Goal: Task Accomplishment & Management: Manage account settings

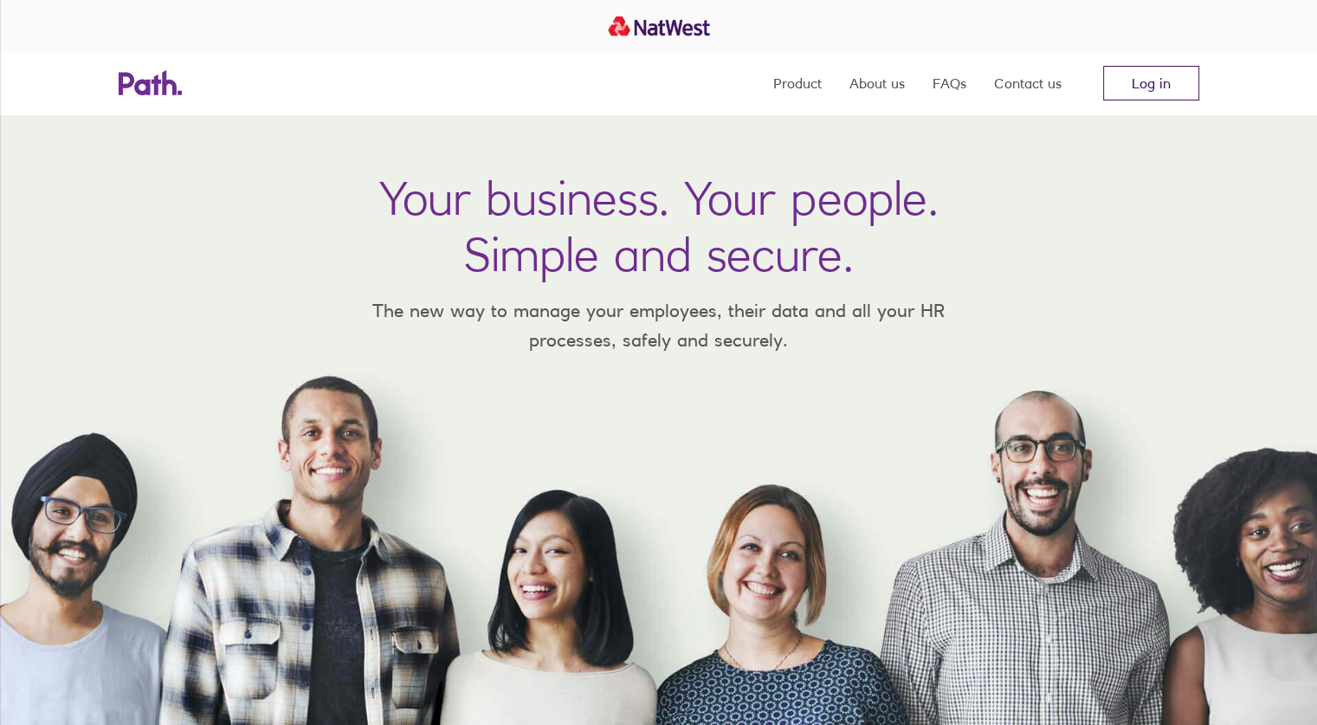
click at [1150, 87] on link "Log in" at bounding box center [1151, 83] width 96 height 35
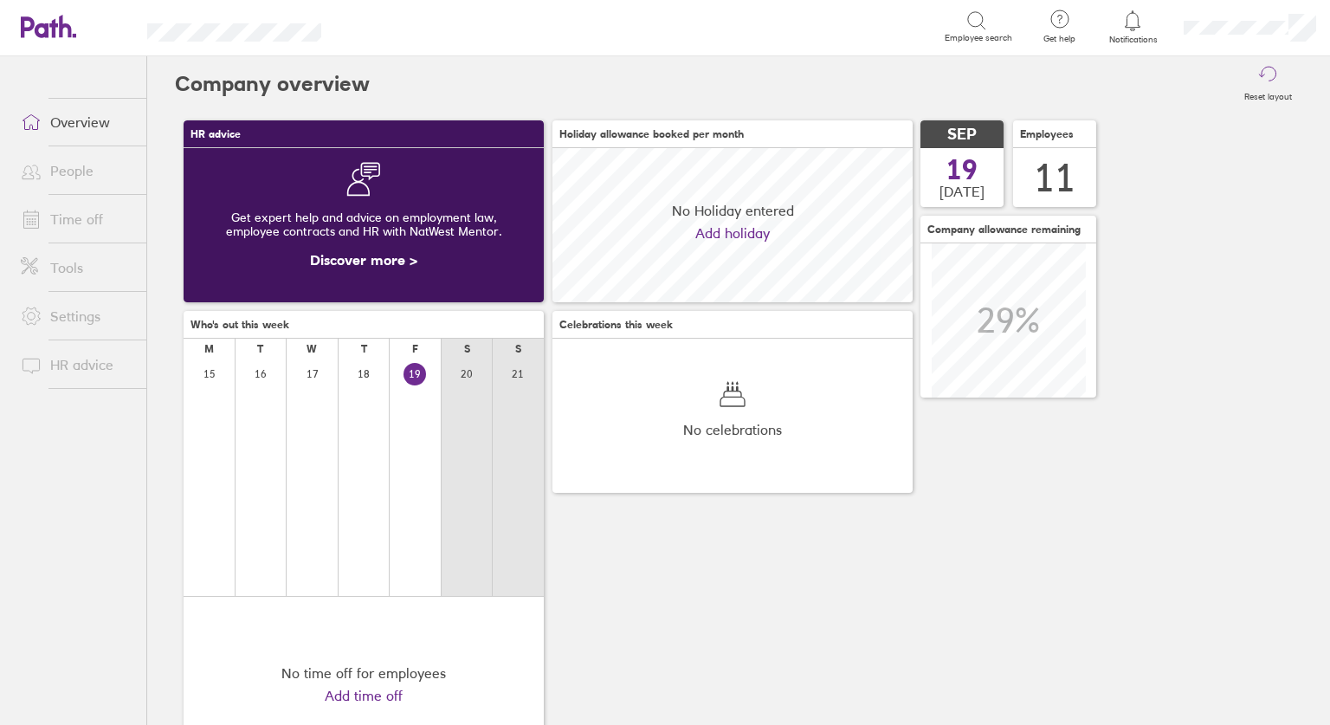
scroll to position [154, 360]
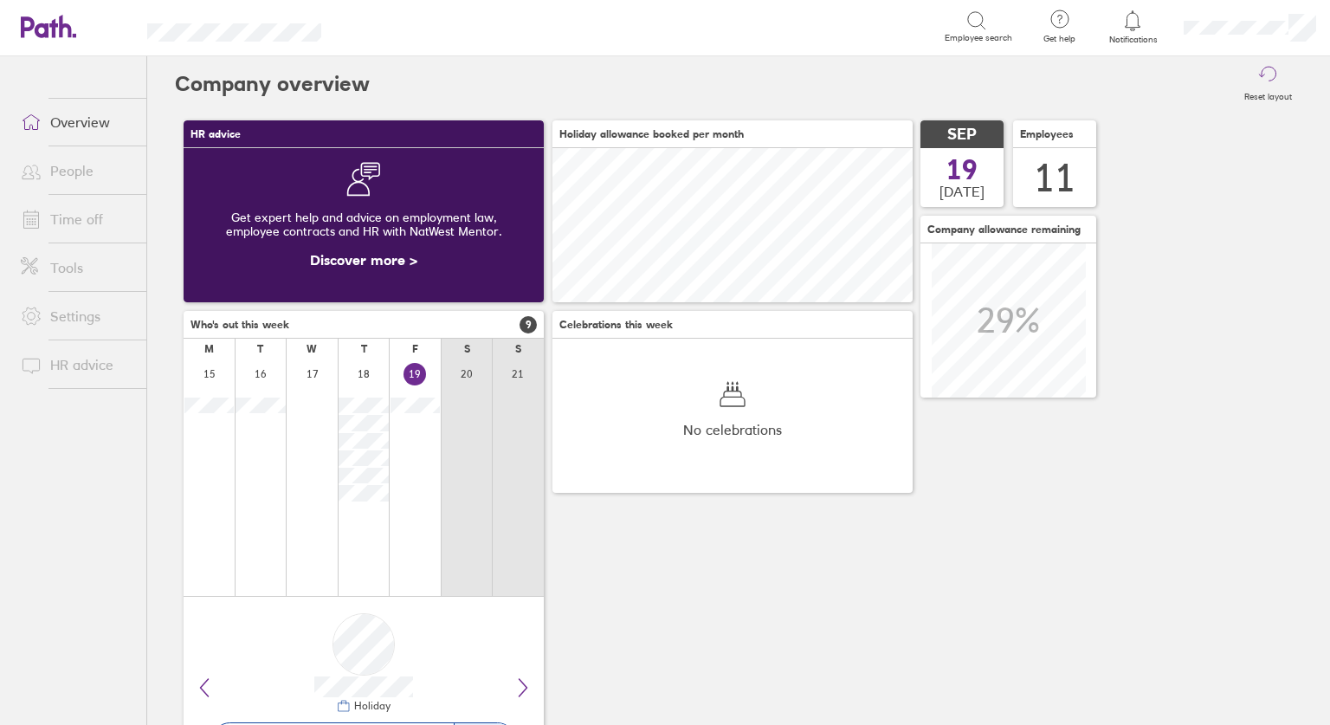
click at [64, 120] on link "Overview" at bounding box center [76, 122] width 139 height 35
click at [1136, 19] on icon at bounding box center [1132, 20] width 21 height 21
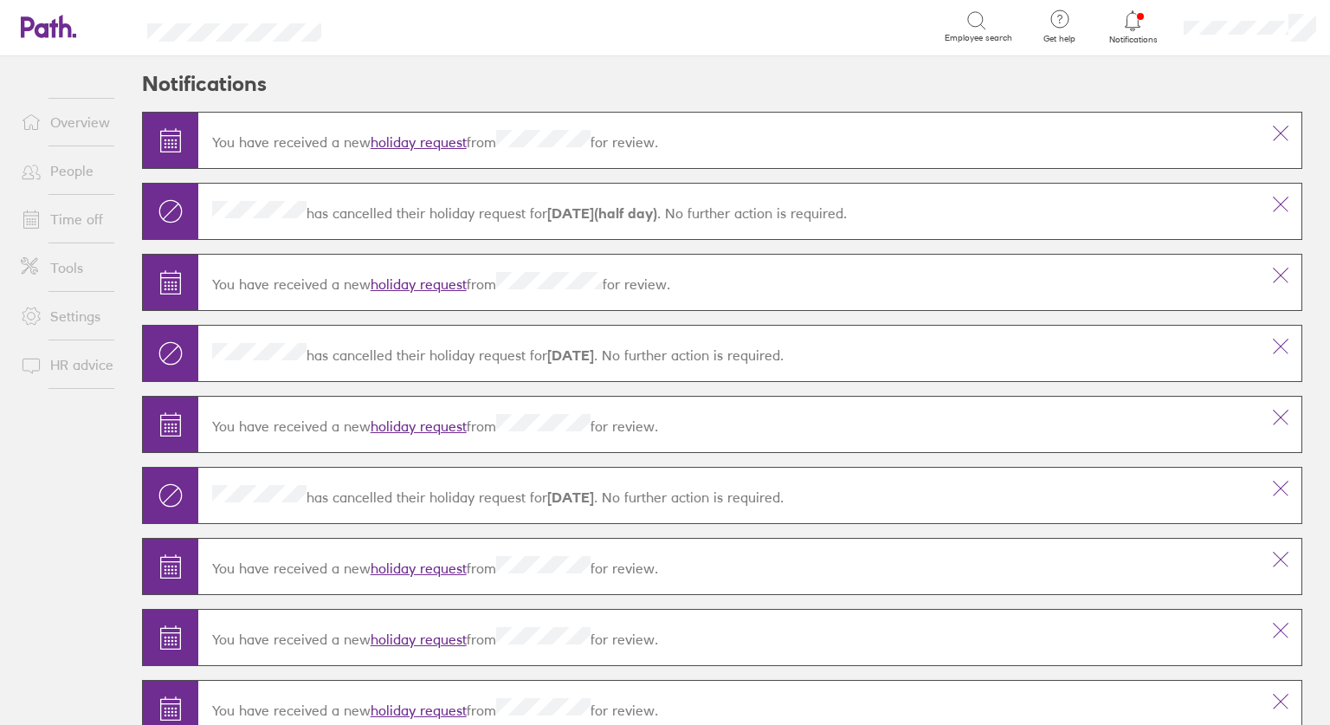
click at [395, 129] on div "You have received a new holiday request from for review." at bounding box center [729, 140] width 1062 height 49
click at [391, 136] on link "holiday request" at bounding box center [419, 141] width 96 height 17
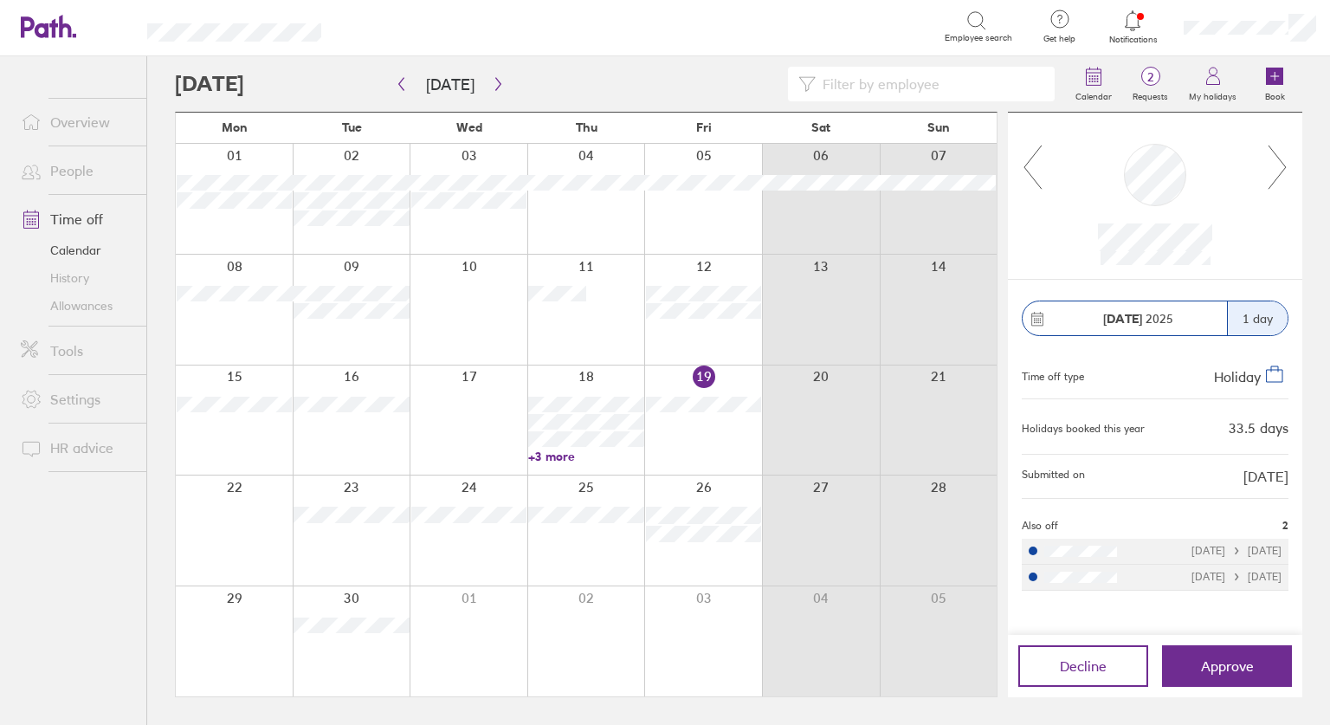
click at [1221, 676] on button "Approve" at bounding box center [1227, 666] width 130 height 42
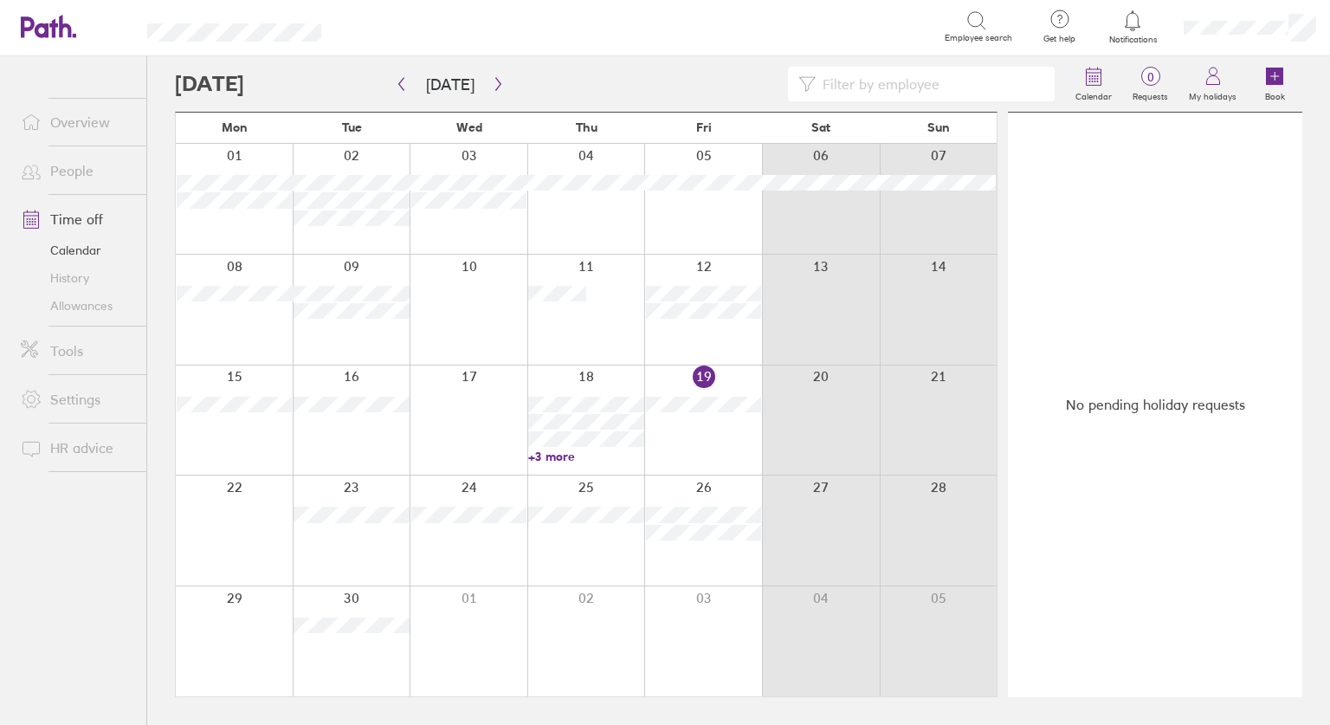
click at [68, 307] on link "Allowances" at bounding box center [76, 306] width 139 height 28
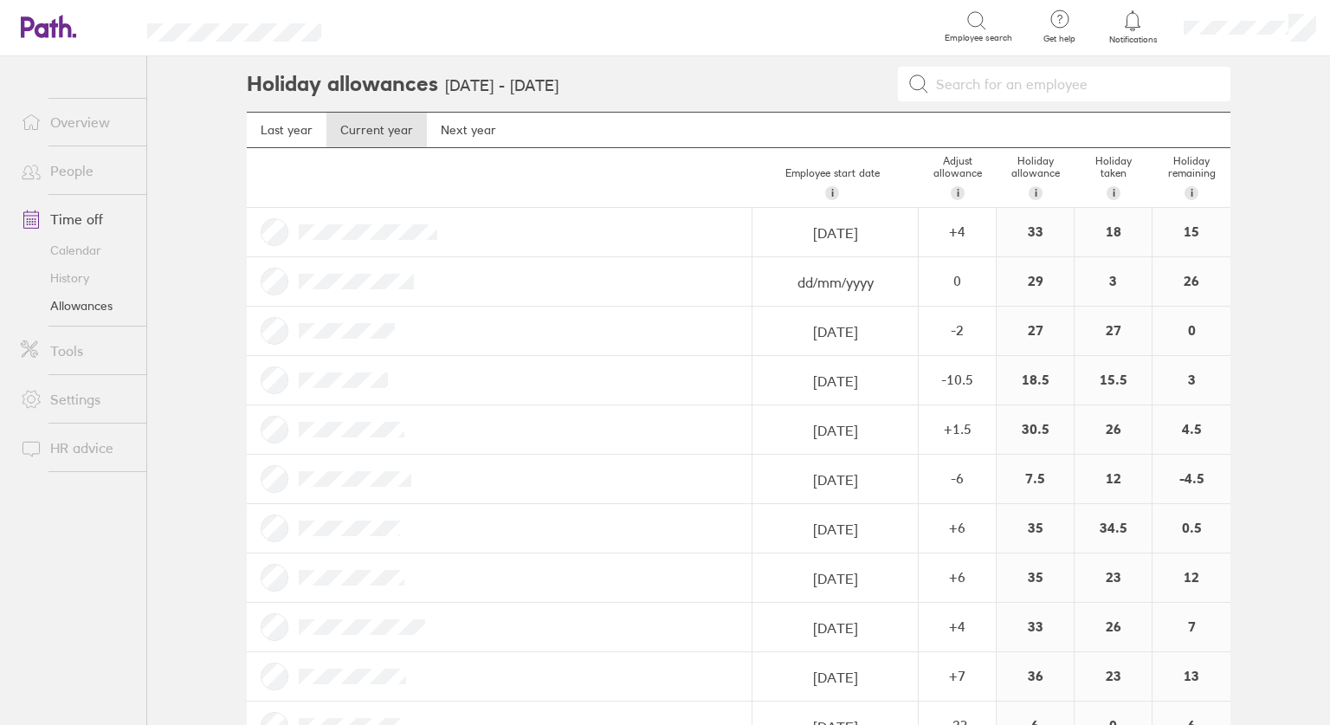
scroll to position [50, 0]
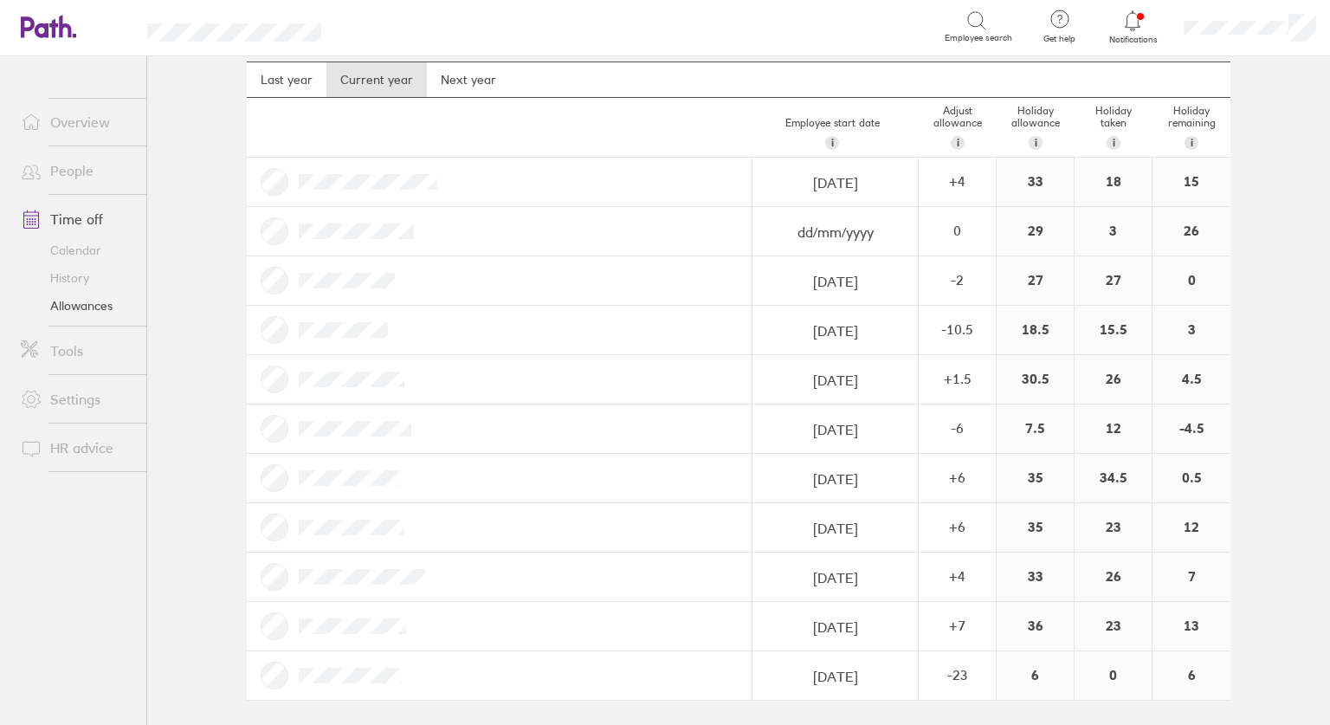
click at [1132, 17] on icon at bounding box center [1132, 20] width 21 height 21
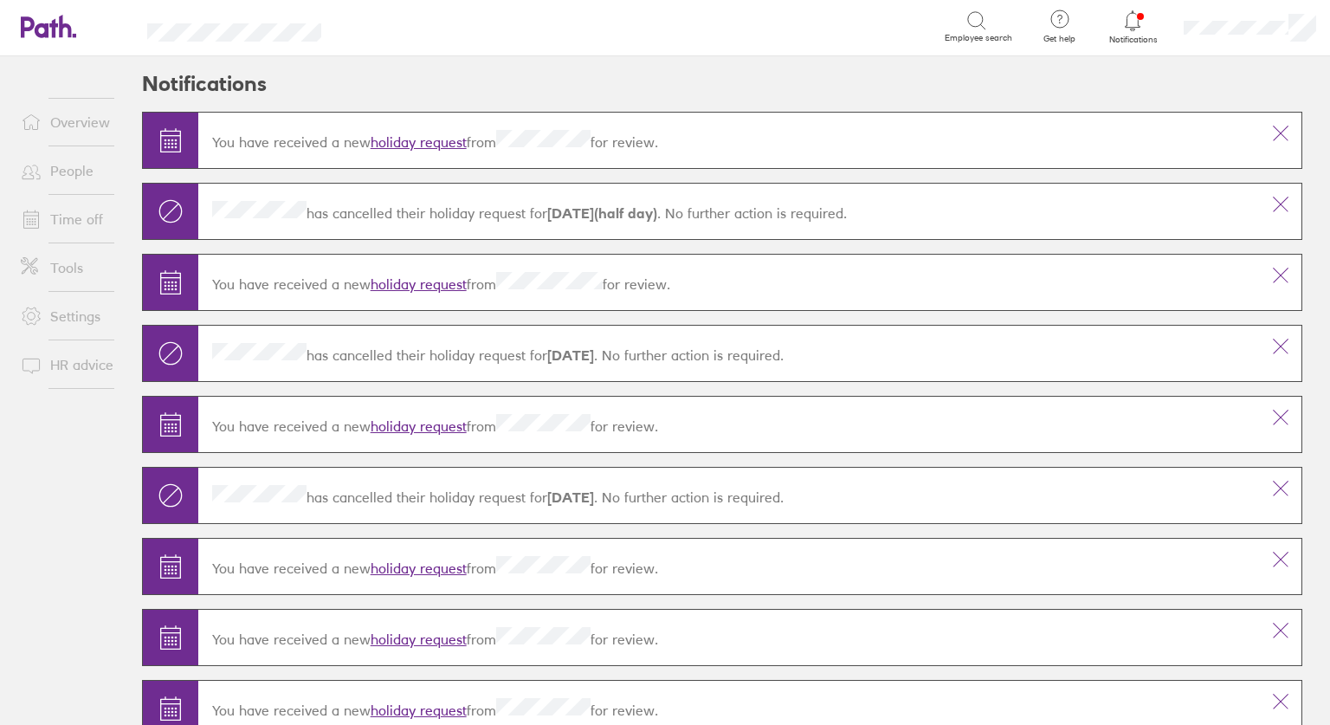
click at [395, 141] on link "holiday request" at bounding box center [419, 141] width 96 height 17
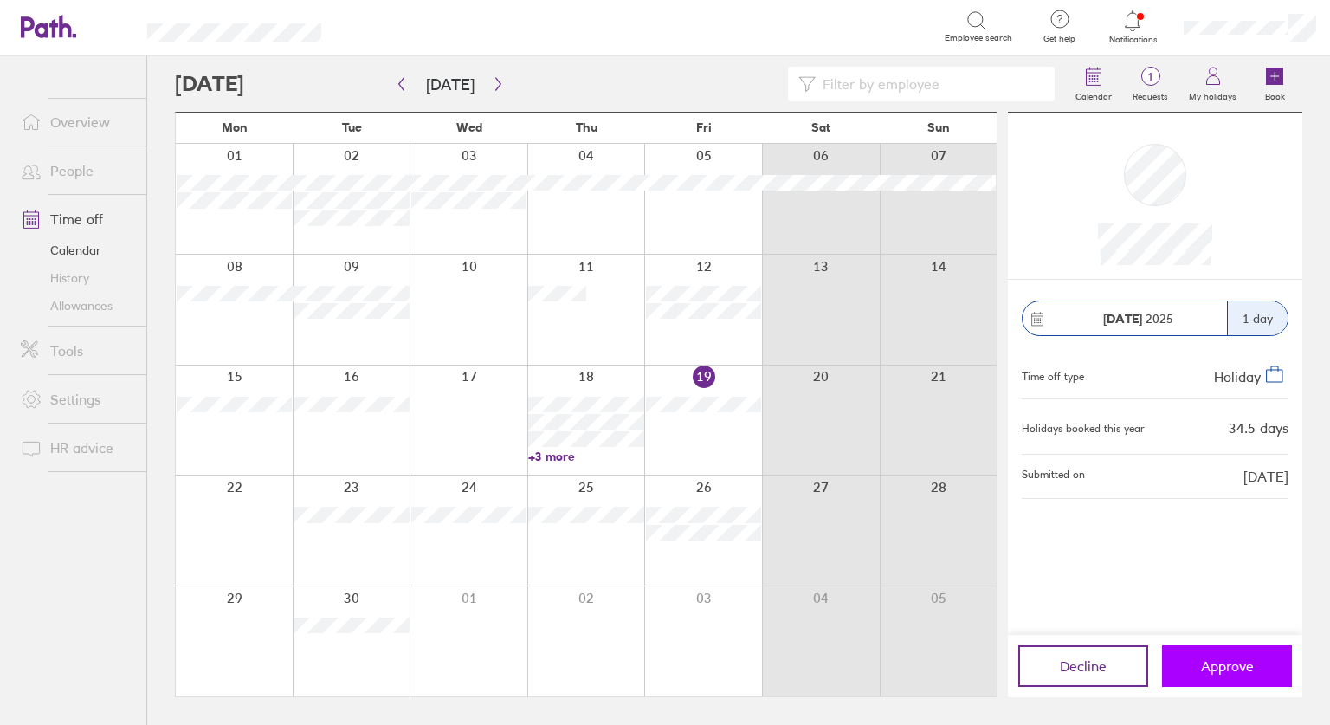
click at [1226, 663] on span "Approve" at bounding box center [1227, 666] width 53 height 16
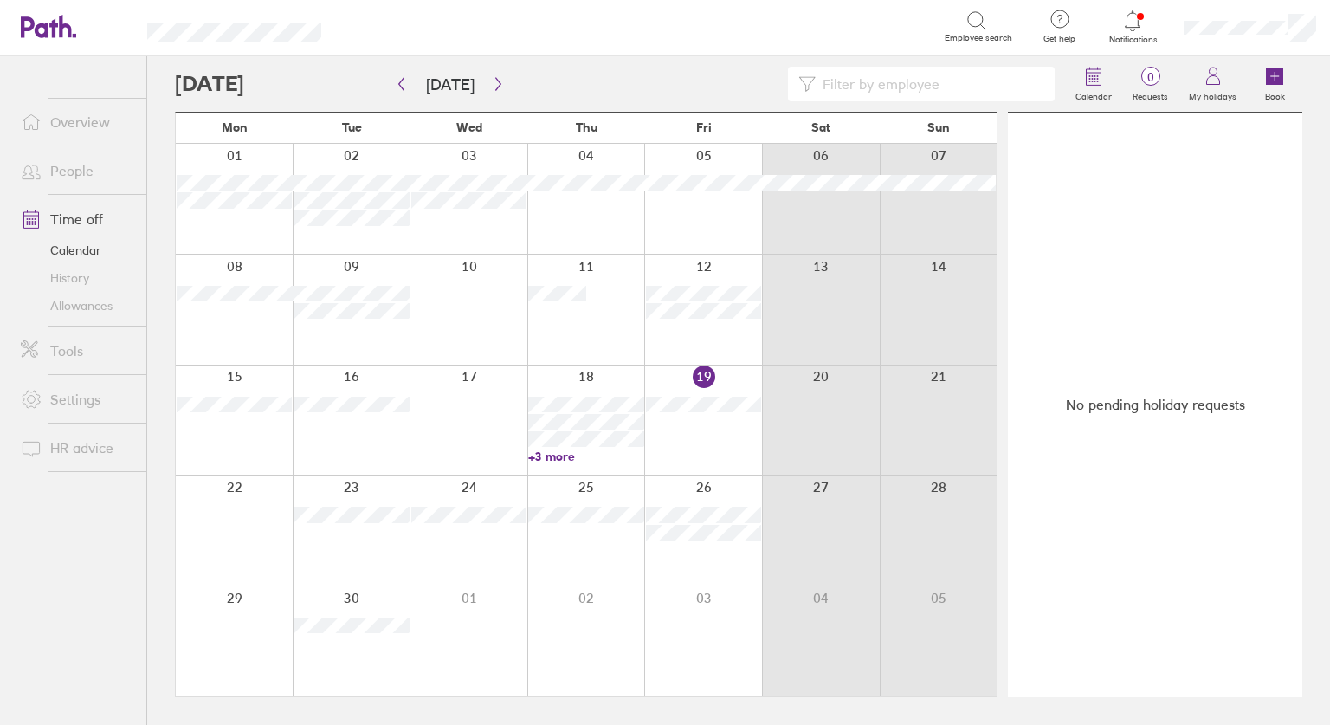
click at [87, 302] on link "Allowances" at bounding box center [76, 306] width 139 height 28
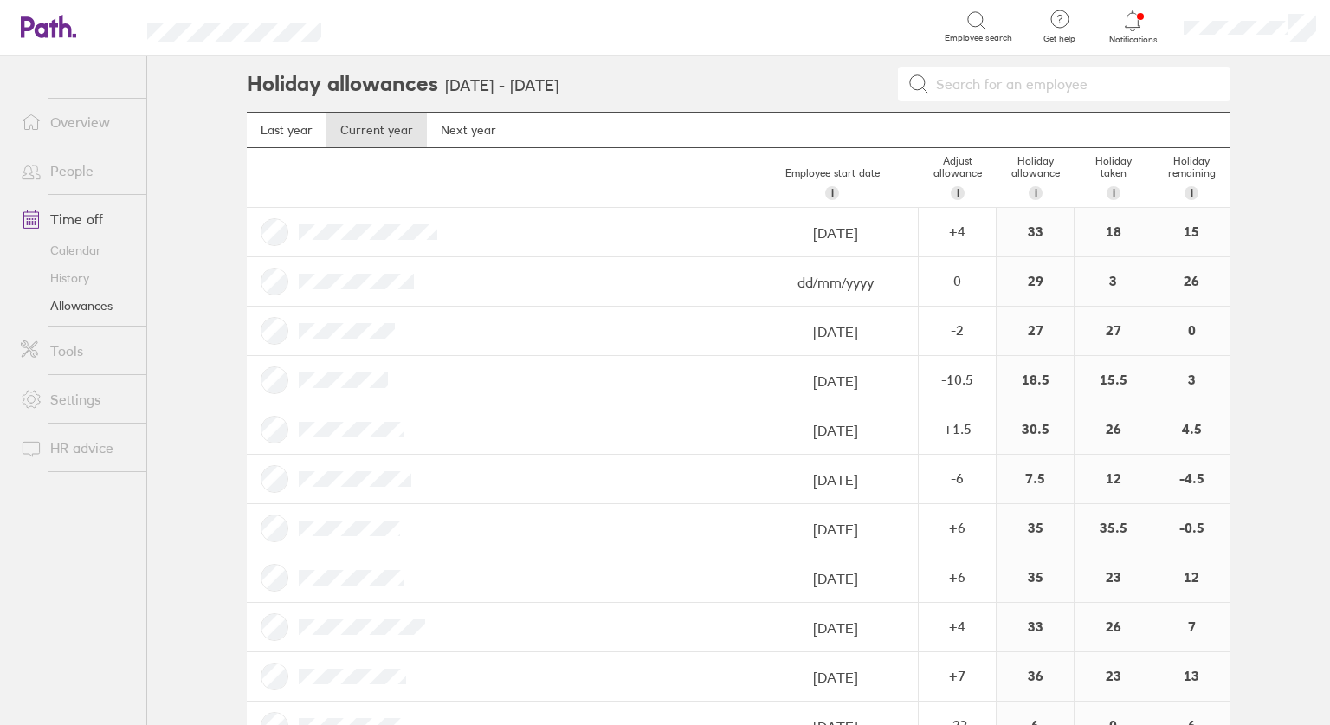
click at [1139, 16] on icon at bounding box center [1132, 20] width 21 height 21
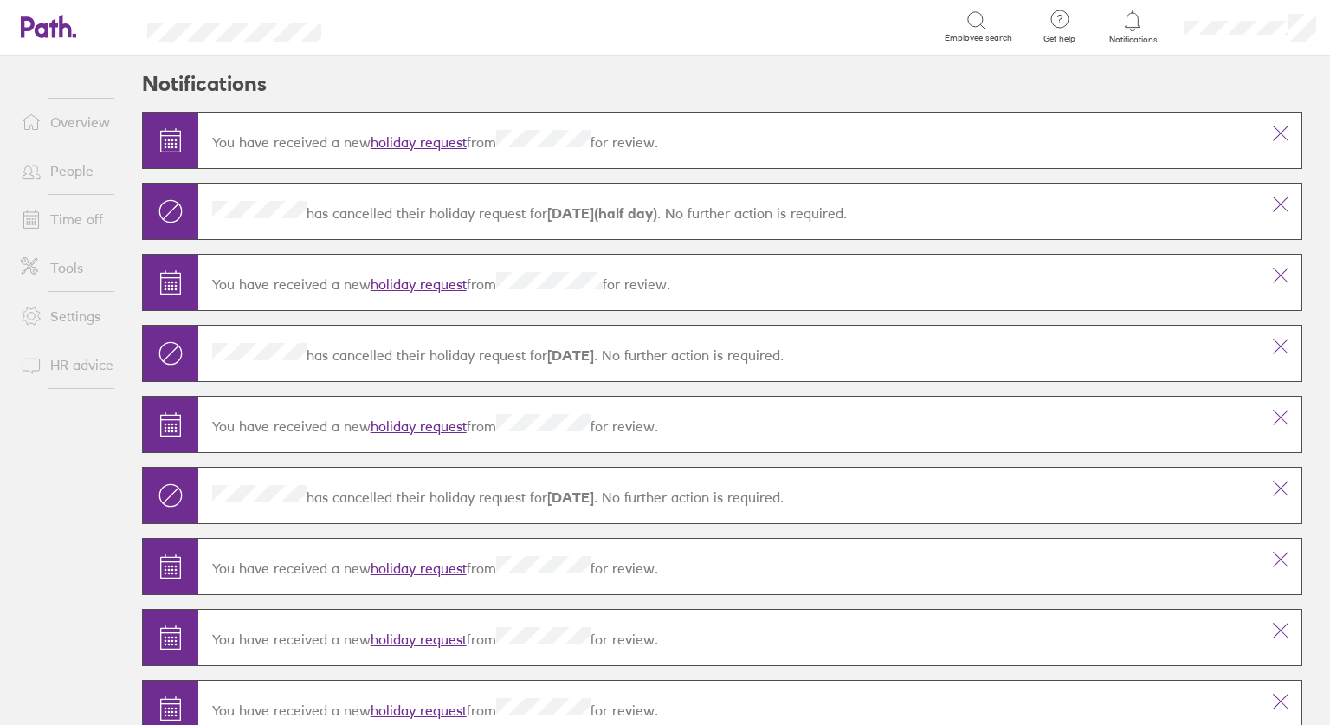
click at [67, 123] on link "Overview" at bounding box center [76, 122] width 139 height 35
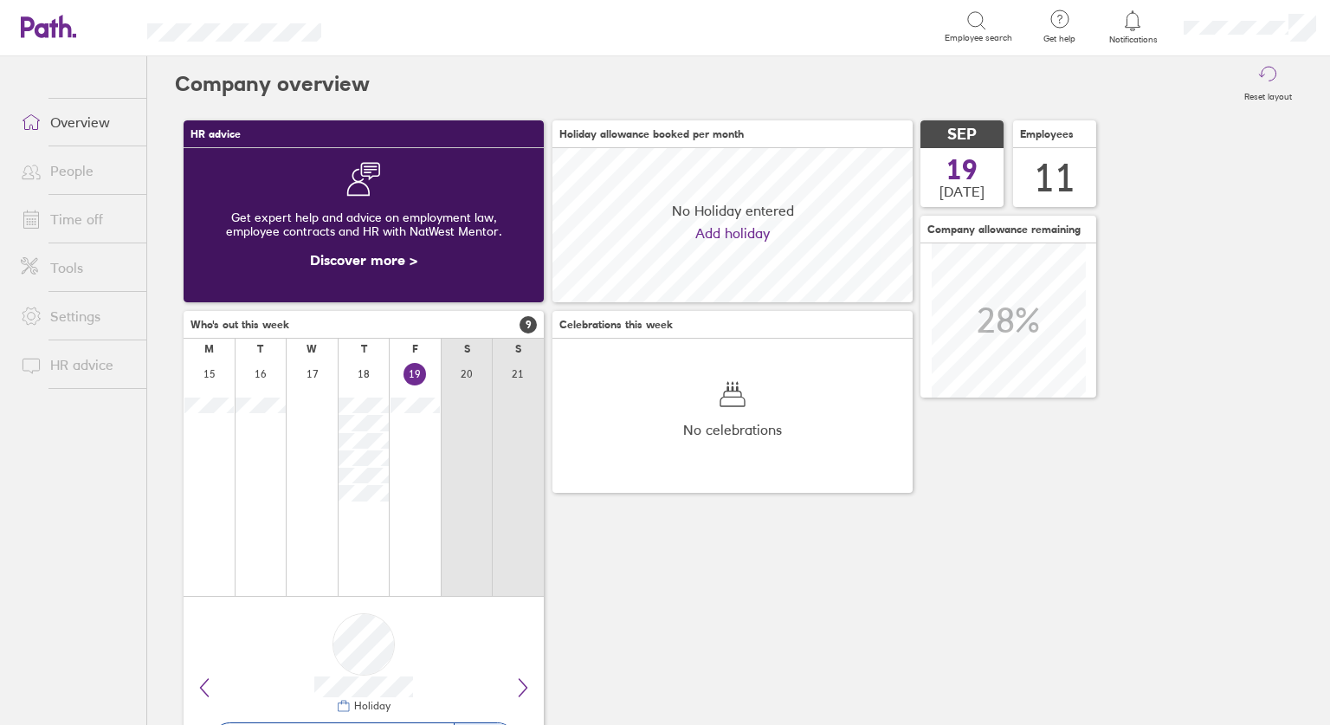
scroll to position [154, 360]
click at [74, 223] on link "Time off" at bounding box center [76, 219] width 139 height 35
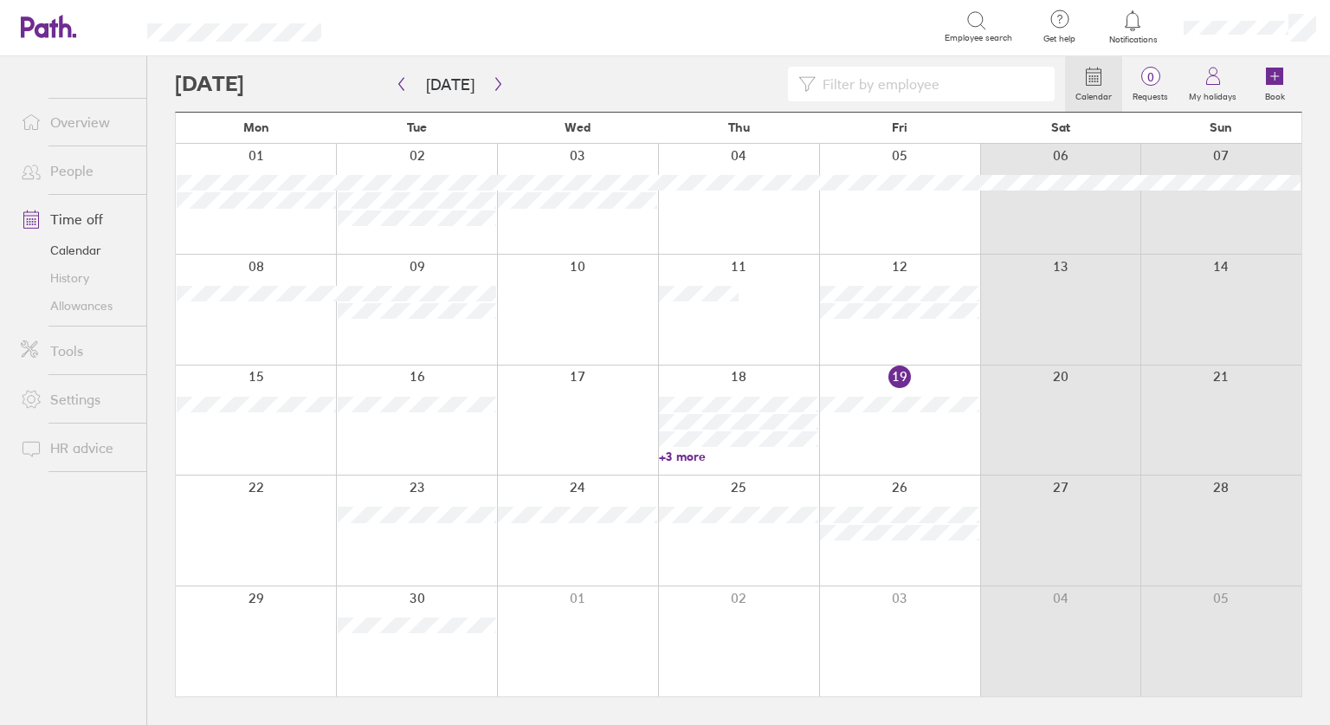
click at [78, 306] on link "Allowances" at bounding box center [76, 306] width 139 height 28
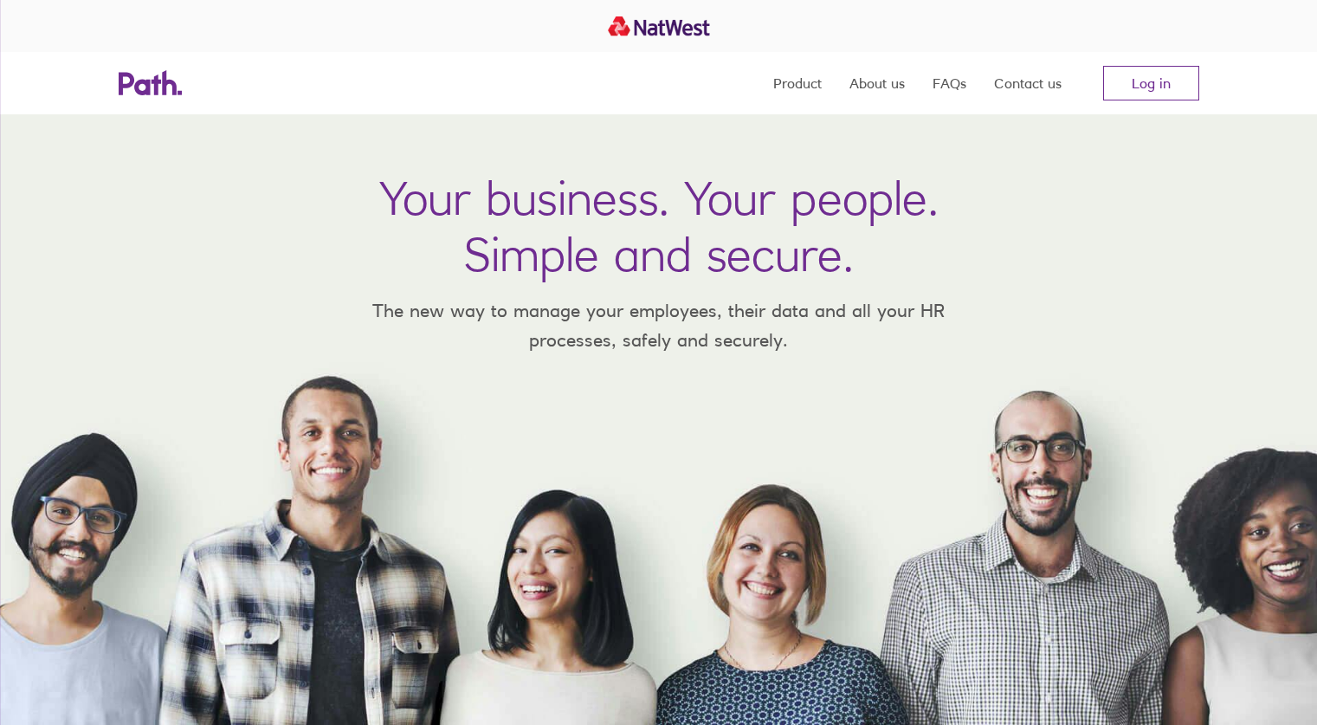
click at [1160, 85] on link "Log in" at bounding box center [1151, 83] width 96 height 35
